Goal: Information Seeking & Learning: Understand process/instructions

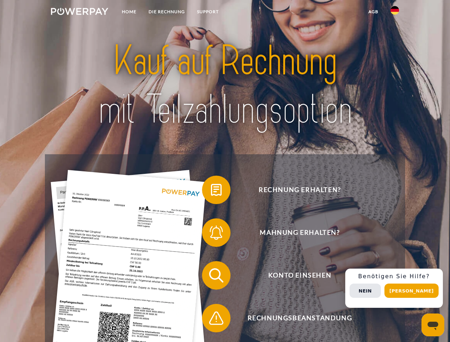
click at [79, 12] on img at bounding box center [79, 11] width 57 height 7
click at [395, 12] on img at bounding box center [395, 10] width 9 height 9
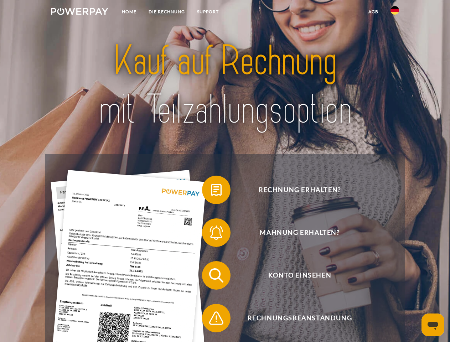
click at [373, 12] on link "agb" at bounding box center [373, 11] width 22 height 13
click at [211, 191] on span at bounding box center [206, 190] width 36 height 36
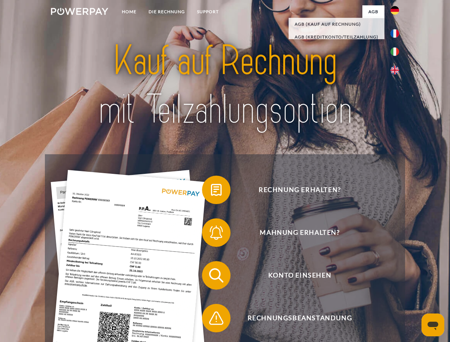
click at [211, 234] on span at bounding box center [206, 233] width 36 height 36
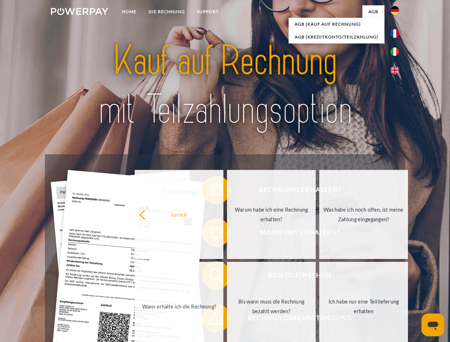
click at [227, 277] on link "Bis wann muss die Rechnung bezahlt werden?" at bounding box center [271, 306] width 89 height 89
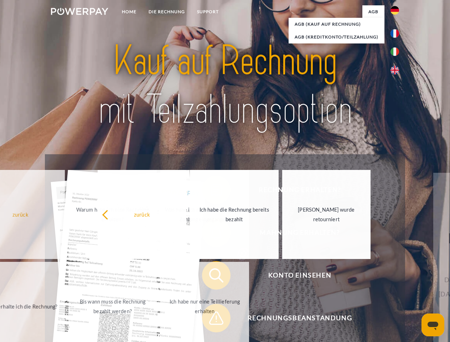
click at [211, 320] on span at bounding box center [206, 318] width 36 height 36
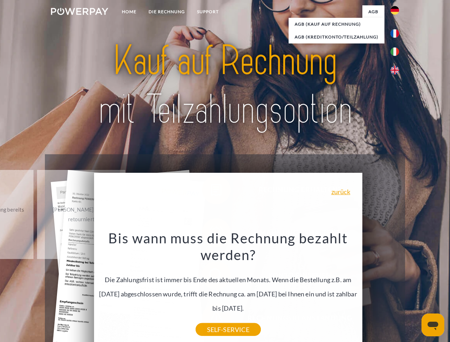
click at [397, 288] on div "Rechnung erhalten? Mahnung erhalten? Konto einsehen" at bounding box center [225, 296] width 360 height 285
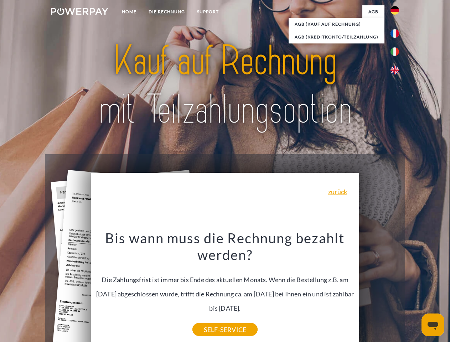
click at [379, 290] on span "Konto einsehen" at bounding box center [299, 275] width 175 height 29
click at [414, 291] on header "Home DIE RECHNUNG SUPPORT" at bounding box center [225, 246] width 450 height 492
